Goal: Communication & Community: Share content

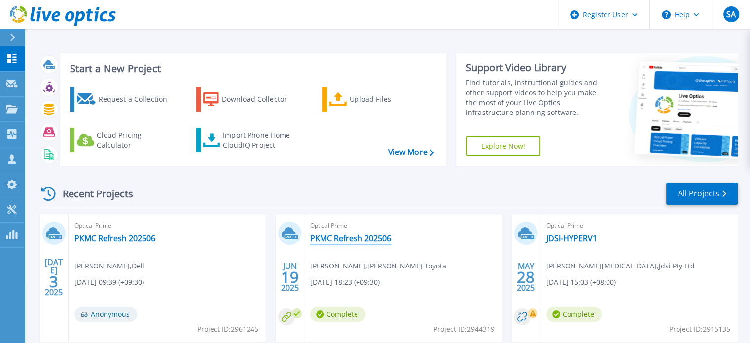
click at [347, 237] on link "PKMC Refresh 202506" at bounding box center [350, 238] width 81 height 10
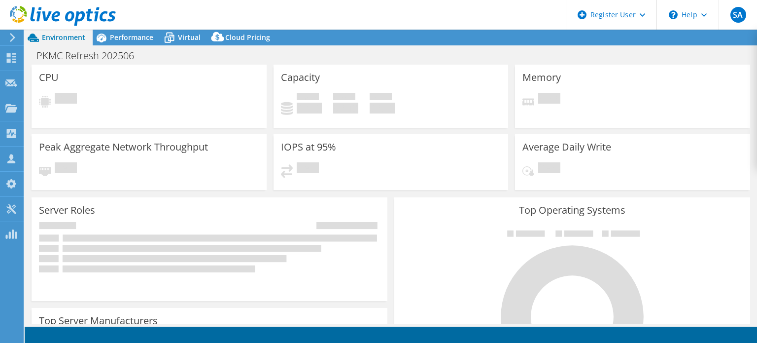
select select "[GEOGRAPHIC_DATA]"
select select "AUD"
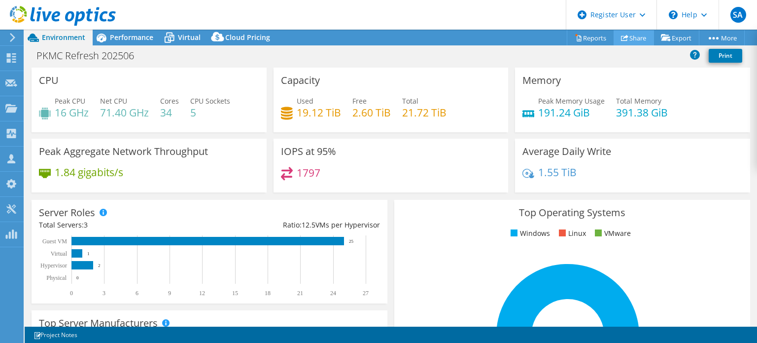
click at [629, 37] on link "Share" at bounding box center [634, 37] width 40 height 15
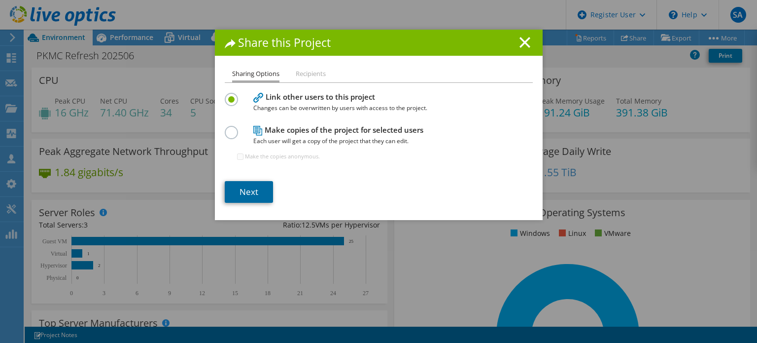
click at [252, 191] on link "Next" at bounding box center [249, 192] width 48 height 22
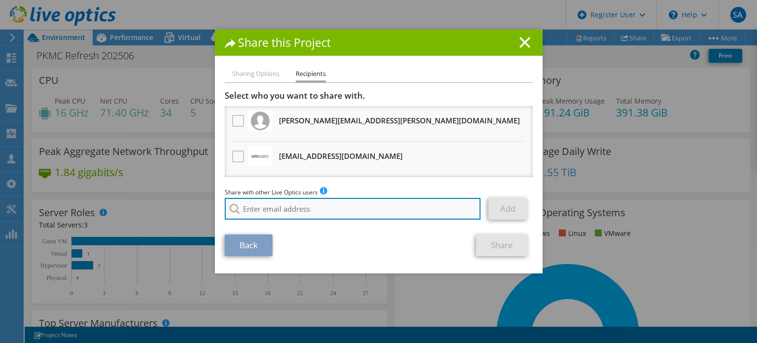
click at [319, 205] on input "search" at bounding box center [353, 209] width 256 height 22
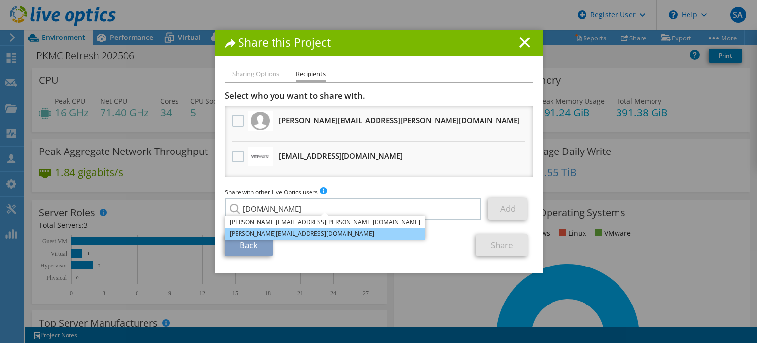
click at [298, 236] on li "[PERSON_NAME][EMAIL_ADDRESS][DOMAIN_NAME]" at bounding box center [325, 234] width 201 height 12
type input "[PERSON_NAME][EMAIL_ADDRESS][DOMAIN_NAME]"
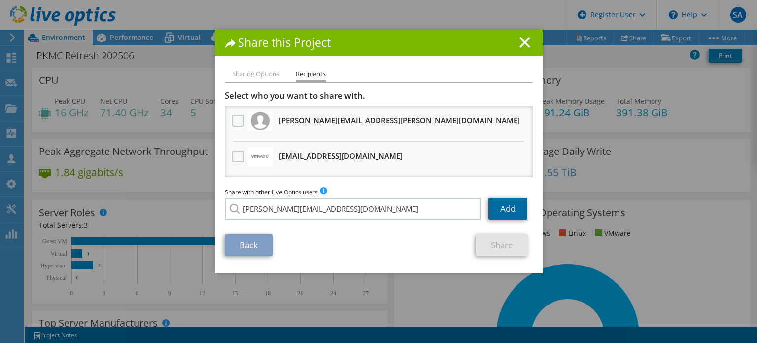
click at [506, 209] on link "Add" at bounding box center [507, 209] width 39 height 22
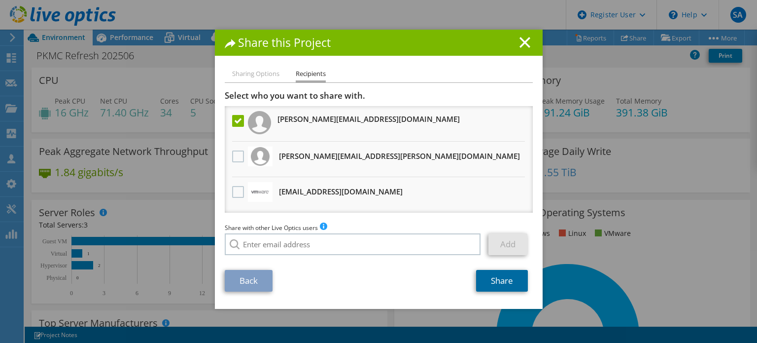
click at [493, 277] on link "Share" at bounding box center [502, 281] width 52 height 22
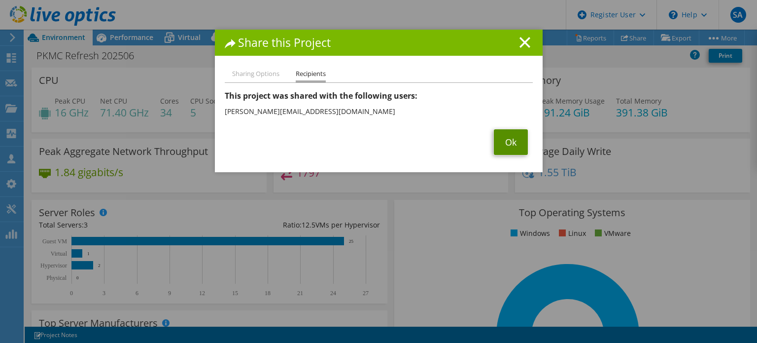
click at [523, 145] on link "Ok" at bounding box center [511, 142] width 34 height 26
